Goal: Check status: Check status

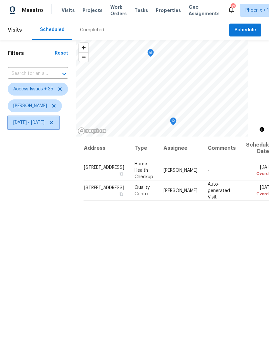
click at [45, 125] on span "[DATE] - [DATE]" at bounding box center [28, 123] width 31 height 6
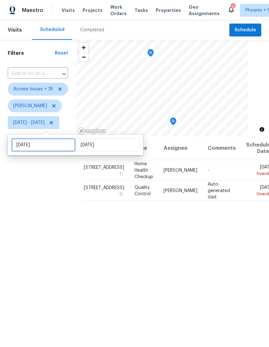
click at [53, 144] on input "[DATE]" at bounding box center [44, 145] width 64 height 13
select select "7"
select select "2025"
select select "8"
select select "2025"
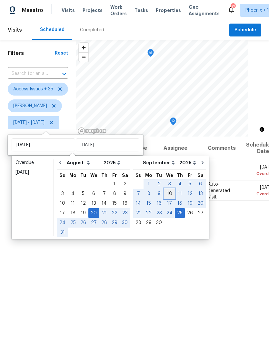
click at [164, 193] on div "10" at bounding box center [169, 193] width 11 height 9
type input "[DATE]"
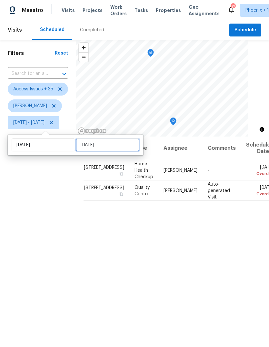
click at [111, 144] on input "[DATE]" at bounding box center [108, 145] width 64 height 13
select select "8"
select select "2025"
select select "9"
select select "2025"
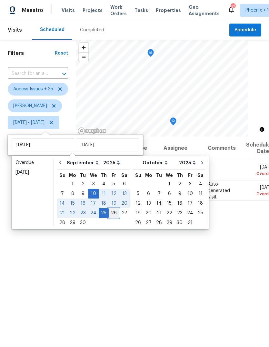
click at [112, 211] on div "26" at bounding box center [114, 213] width 10 height 9
type input "[DATE]"
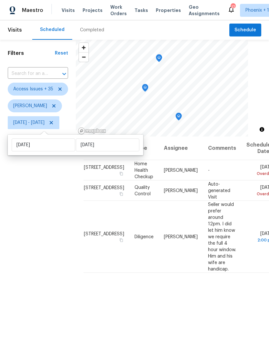
click at [48, 239] on div "Filters Reset ​ Access Issues + 35 [PERSON_NAME][DATE] - [DATE]" at bounding box center [38, 227] width 76 height 375
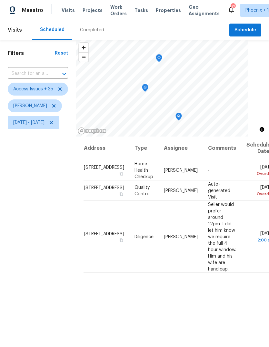
click at [161, 56] on icon "Map marker" at bounding box center [159, 57] width 3 height 2
